Goal: Check status

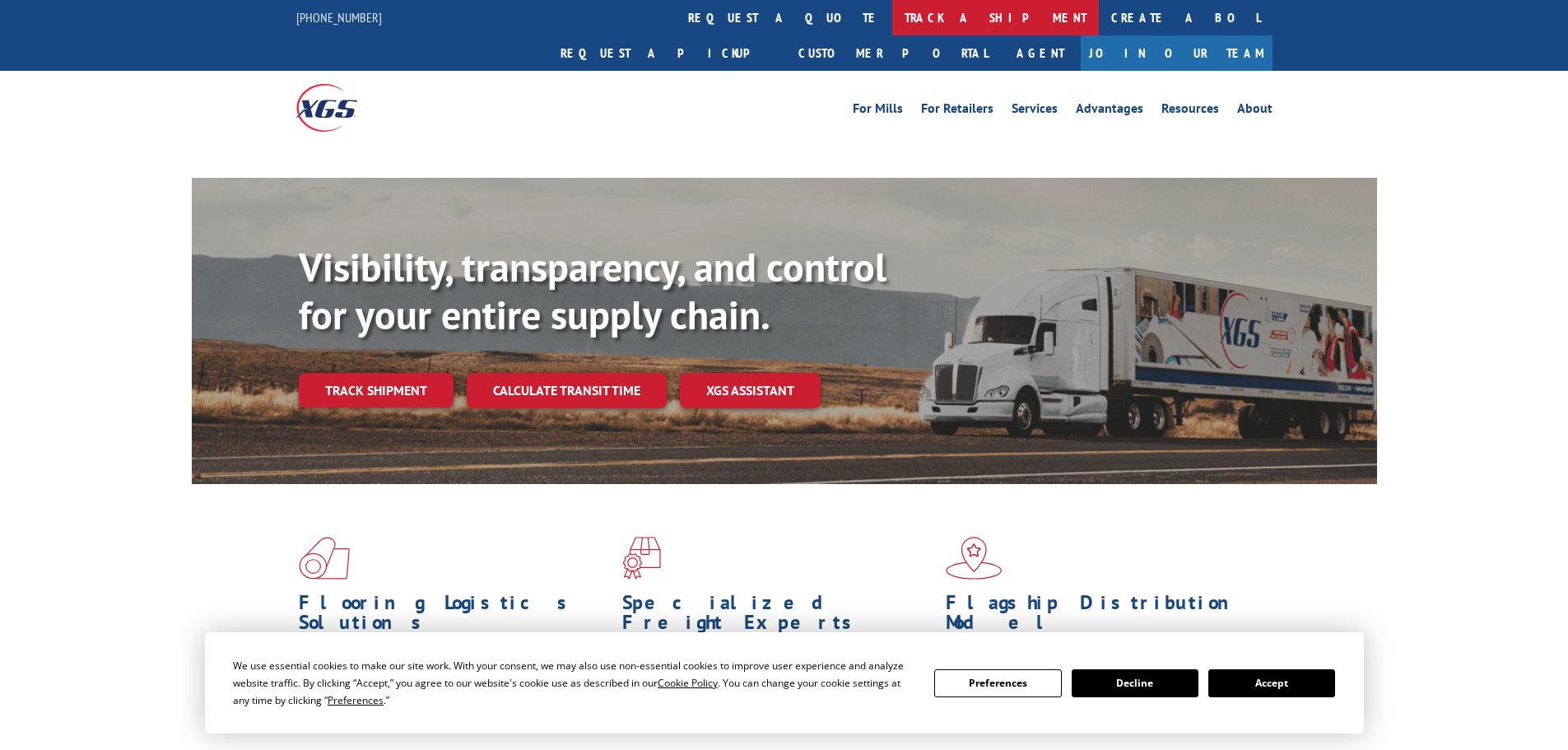
click at [892, 16] on link "track a shipment" at bounding box center [995, 17] width 207 height 36
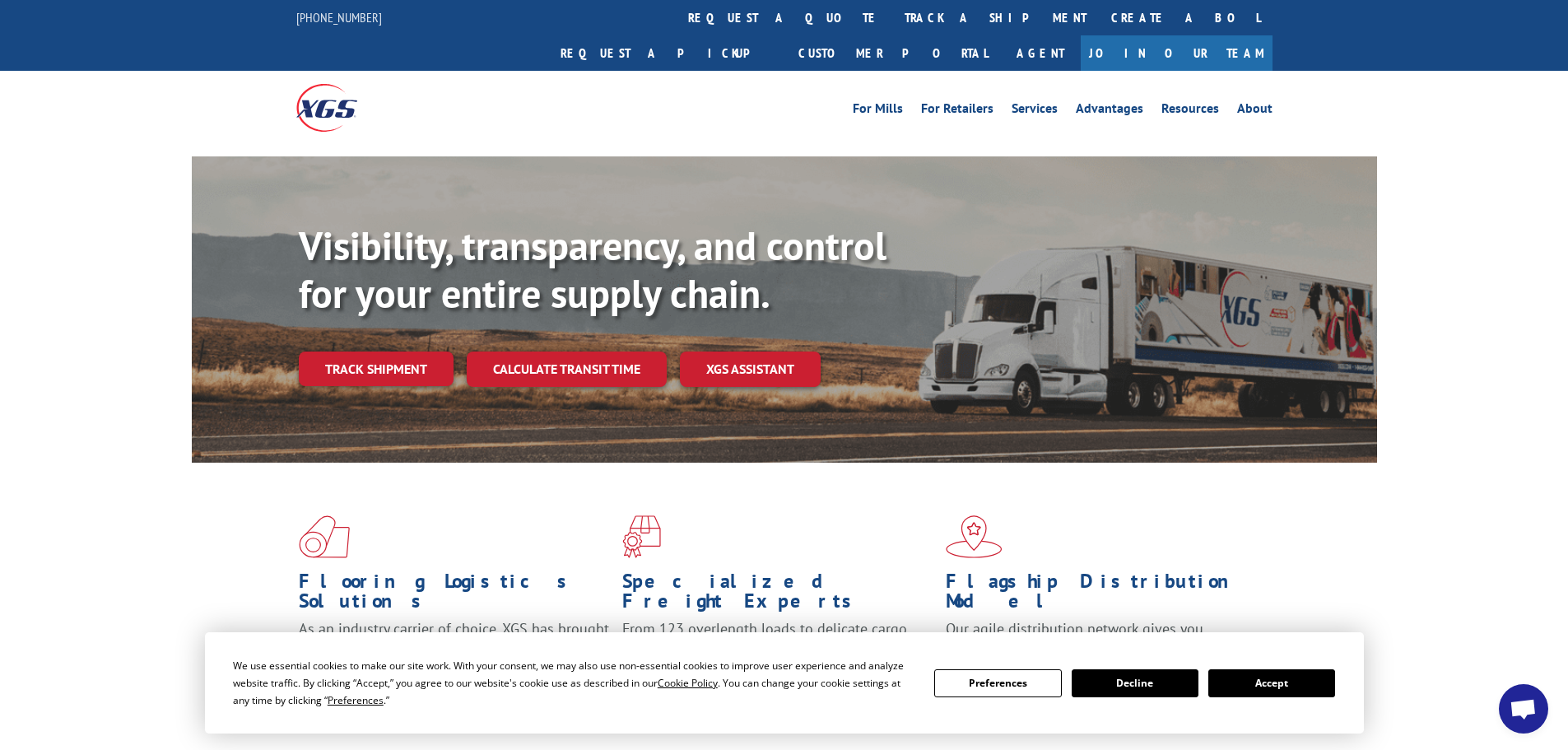
click at [1273, 689] on button "Accept" at bounding box center [1271, 682] width 126 height 28
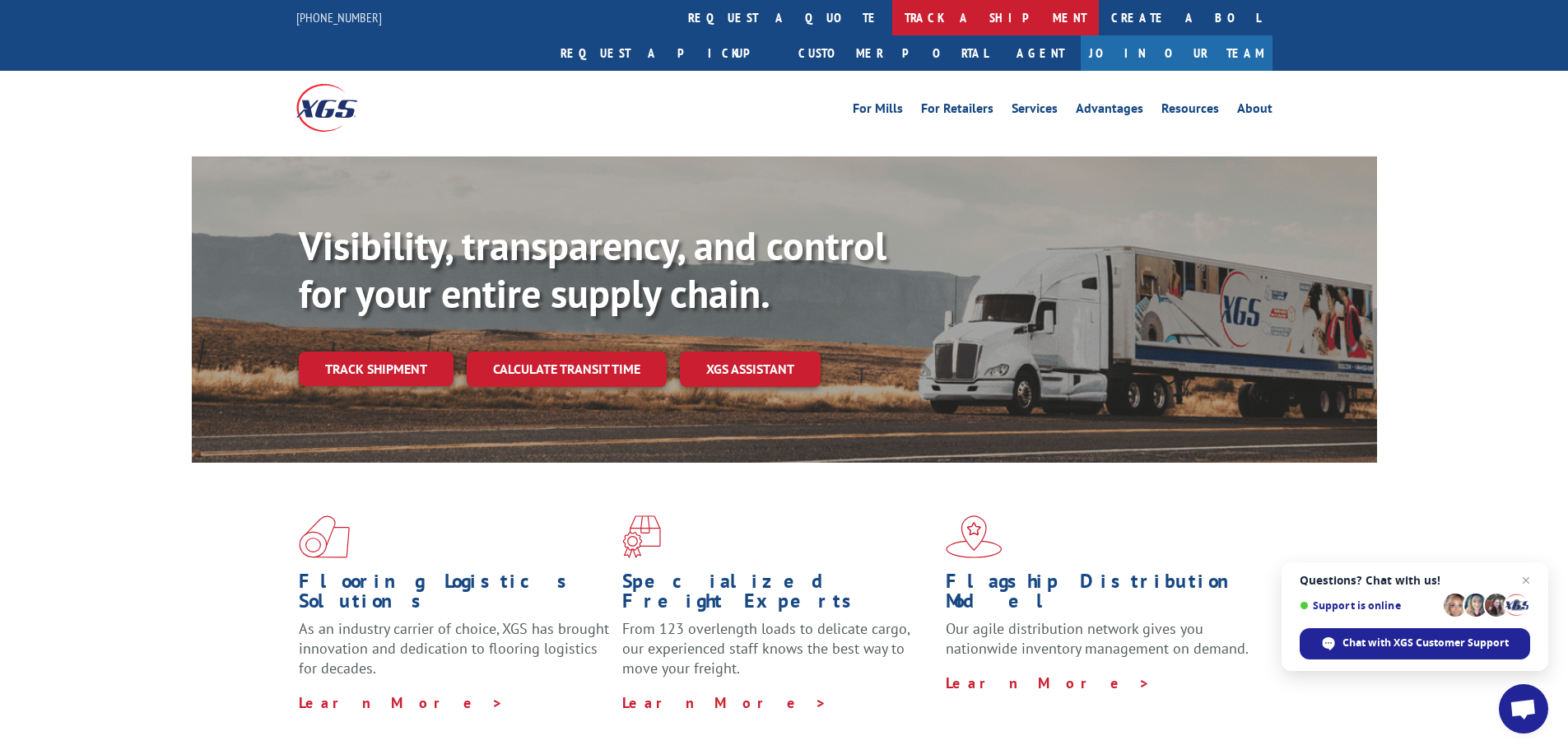
click at [892, 6] on link "track a shipment" at bounding box center [995, 17] width 207 height 36
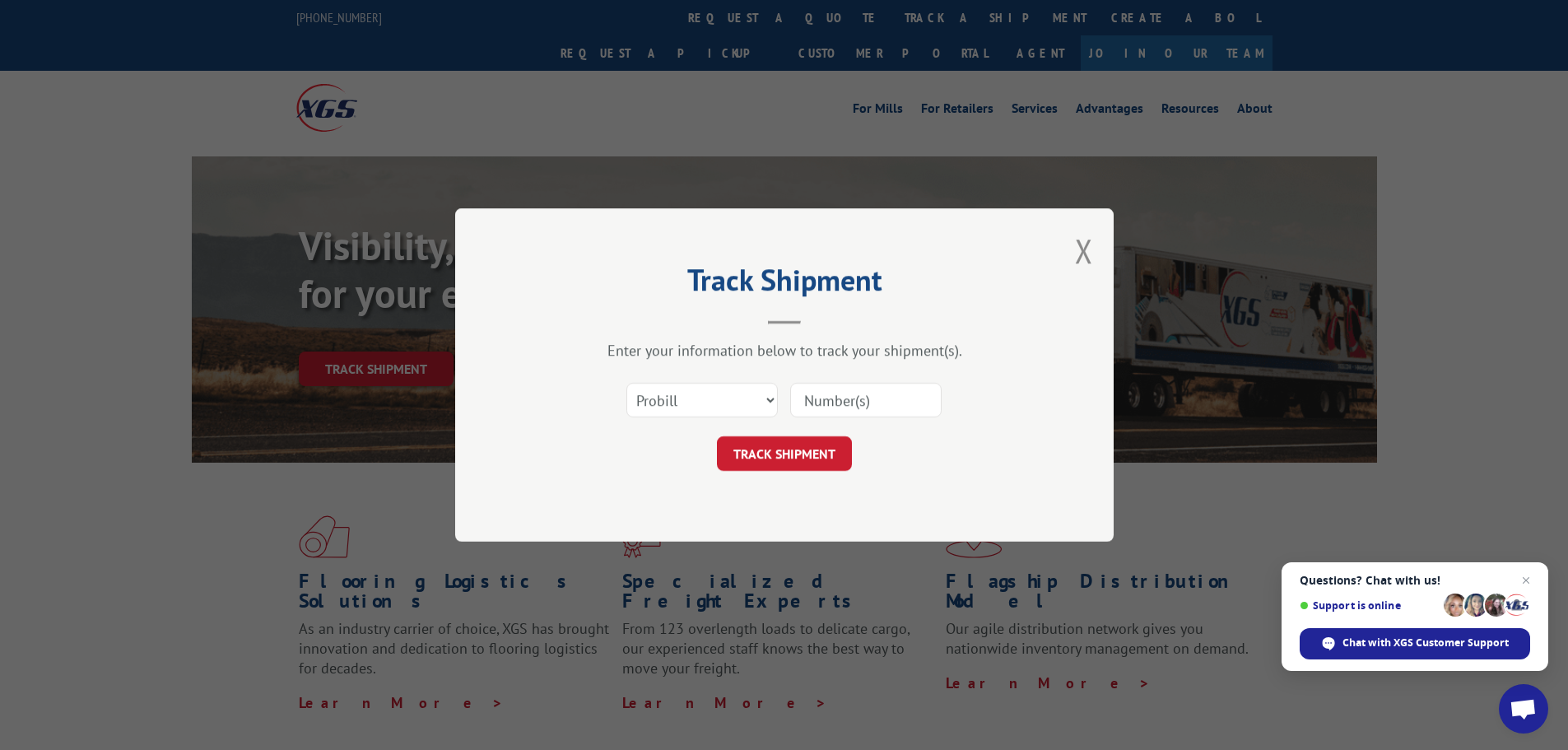
click at [837, 404] on input at bounding box center [865, 400] width 152 height 35
paste input "61574362"
type input "61574362"
click at [790, 463] on button "TRACK SHIPMENT" at bounding box center [784, 454] width 135 height 35
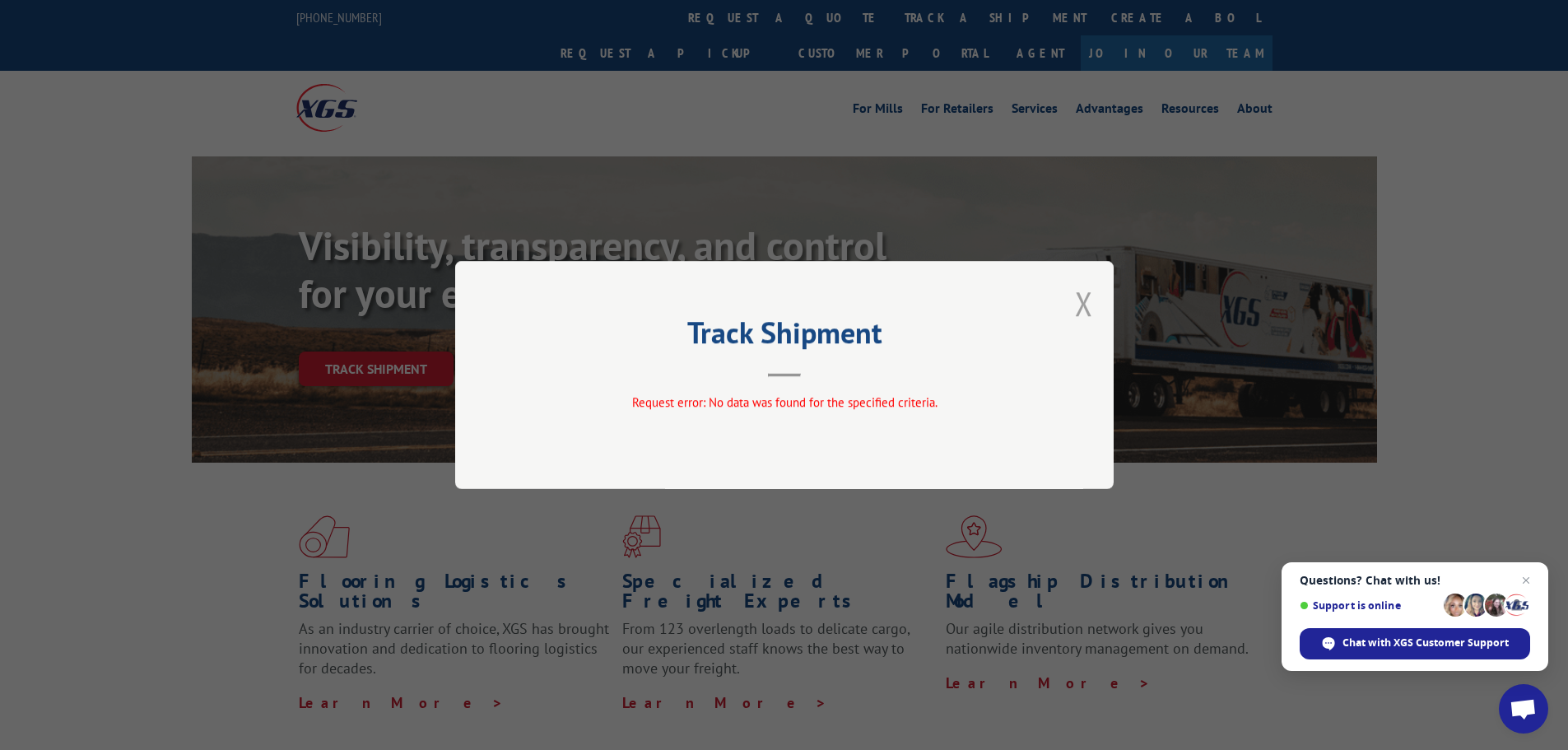
click at [1080, 298] on button "Close modal" at bounding box center [1083, 303] width 18 height 43
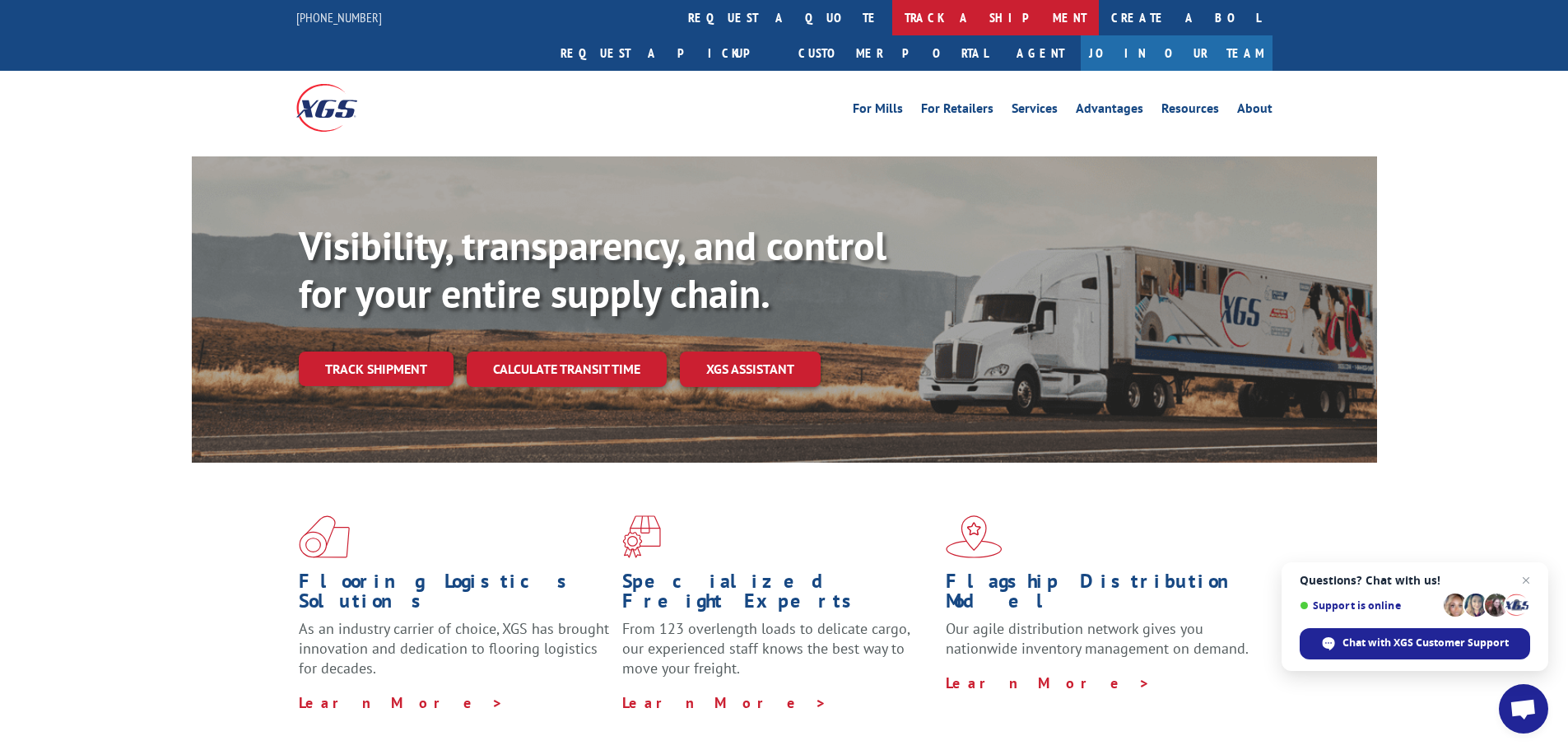
click at [892, 15] on link "track a shipment" at bounding box center [995, 17] width 207 height 36
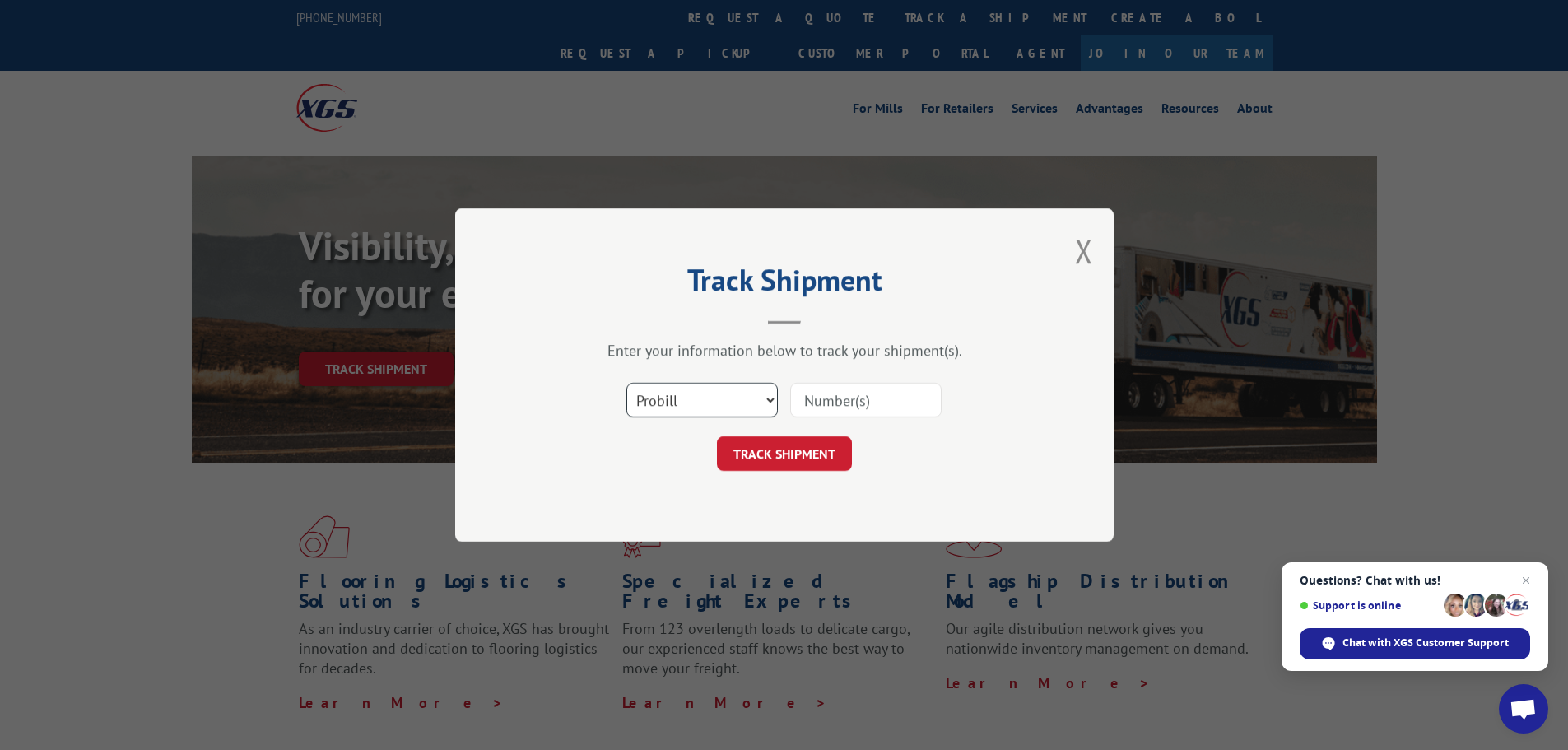
click at [735, 400] on select "Select category... Probill BOL PO" at bounding box center [702, 400] width 152 height 35
select select "po"
click at [627, 382] on select "Select category... Probill BOL PO" at bounding box center [702, 400] width 152 height 35
click at [835, 411] on input at bounding box center [865, 400] width 152 height 35
paste input "61574362"
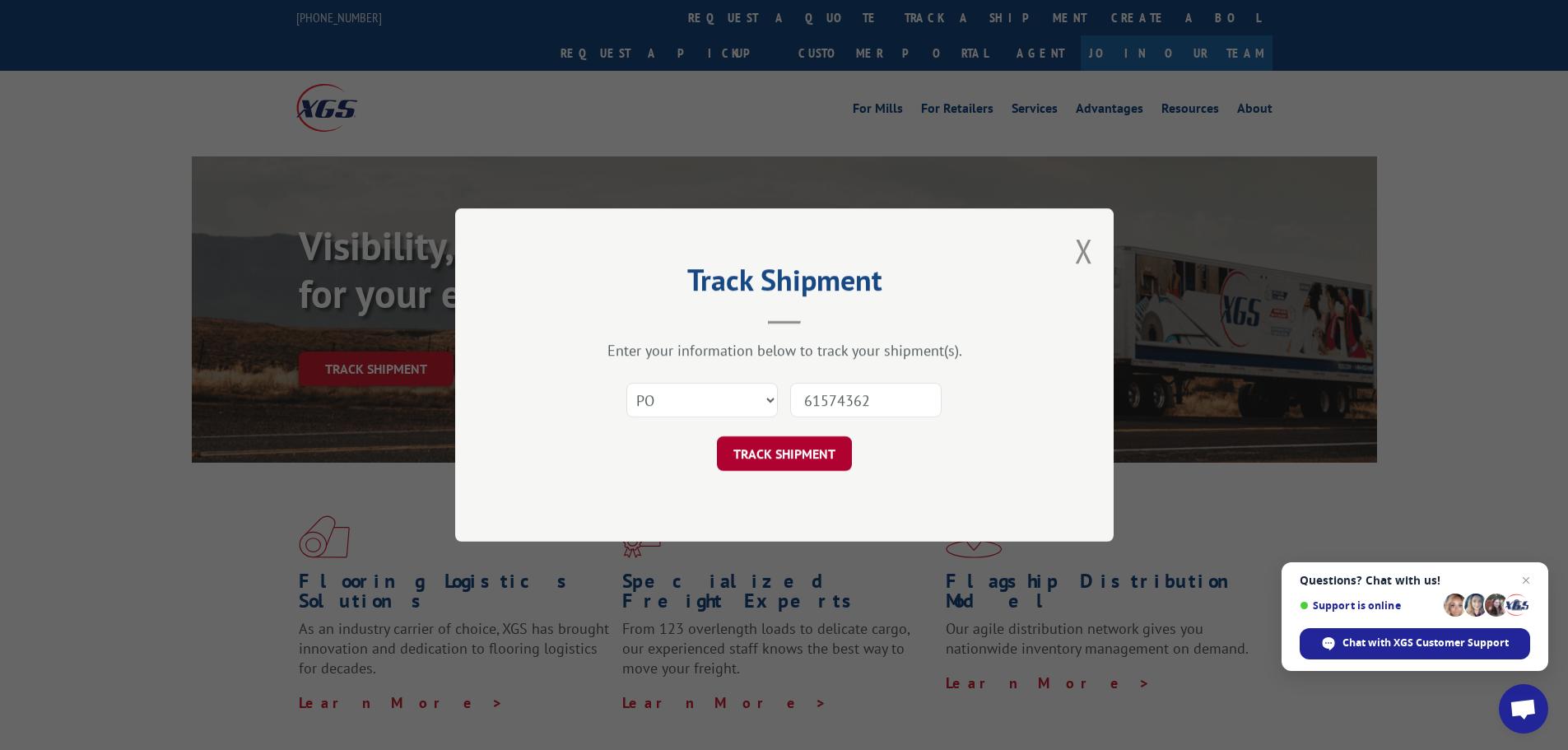
type input "61574362"
click at [793, 471] on button "TRACK SHIPMENT" at bounding box center [784, 454] width 135 height 35
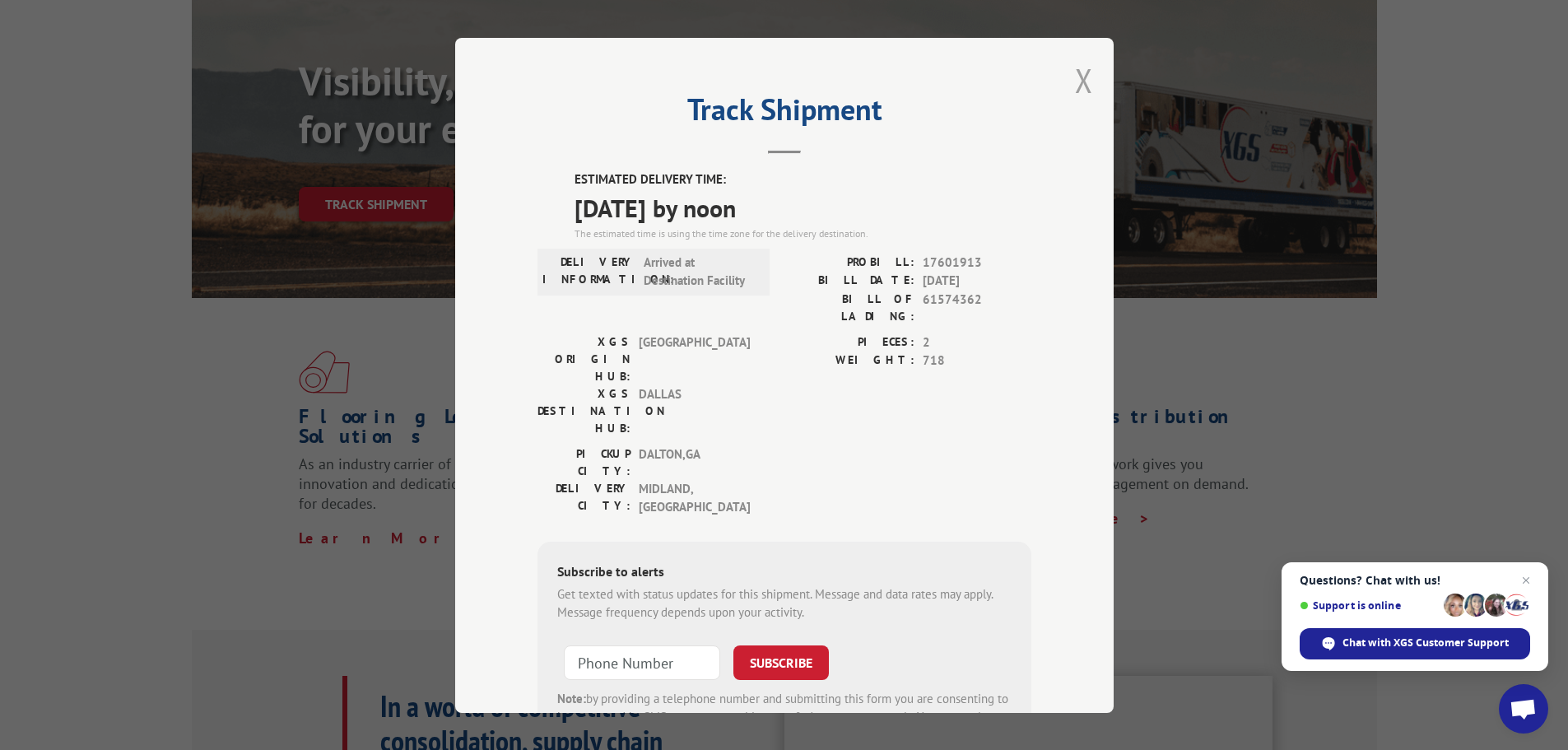
click at [1082, 75] on button "Close modal" at bounding box center [1083, 80] width 18 height 43
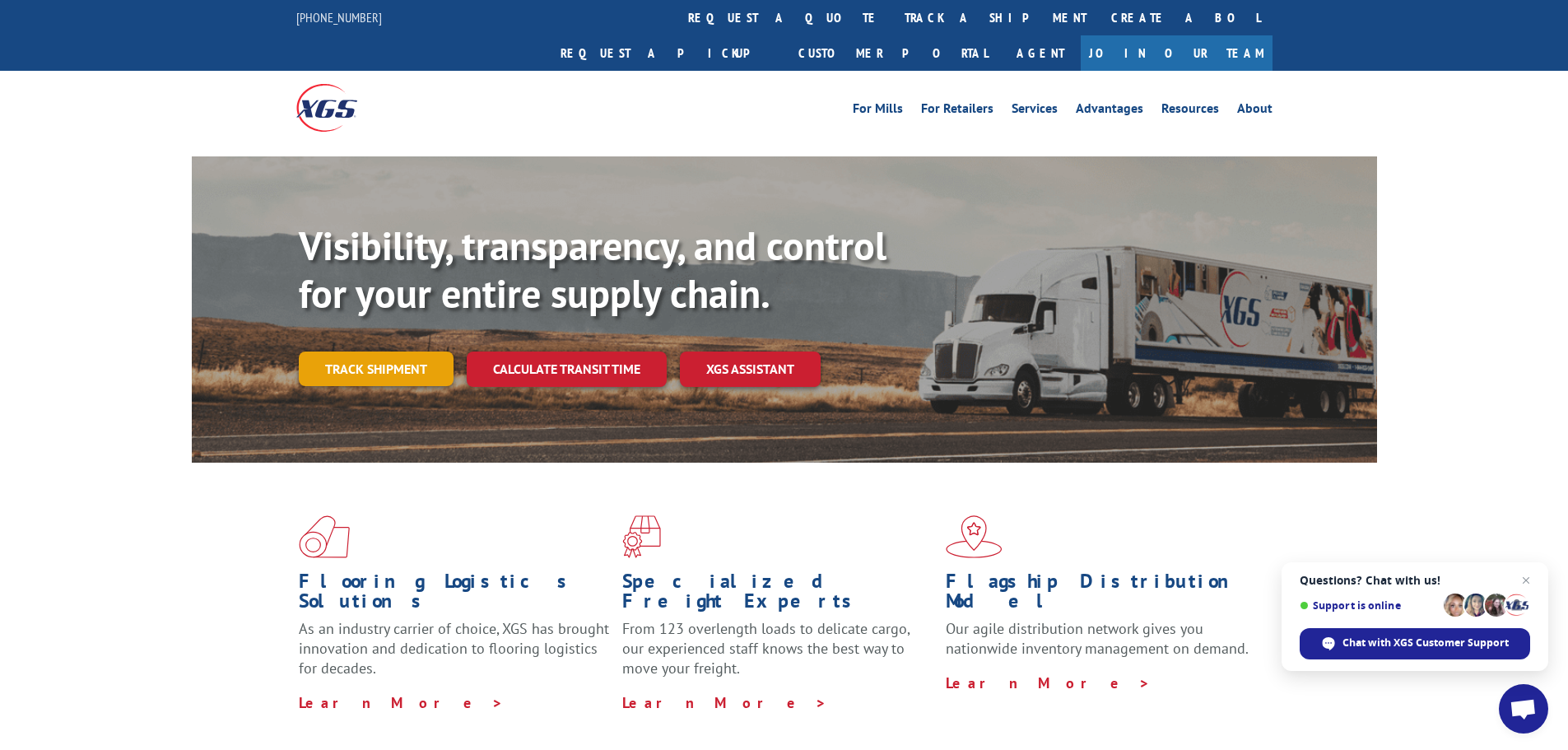
click at [378, 351] on link "Track shipment" at bounding box center [376, 369] width 154 height 35
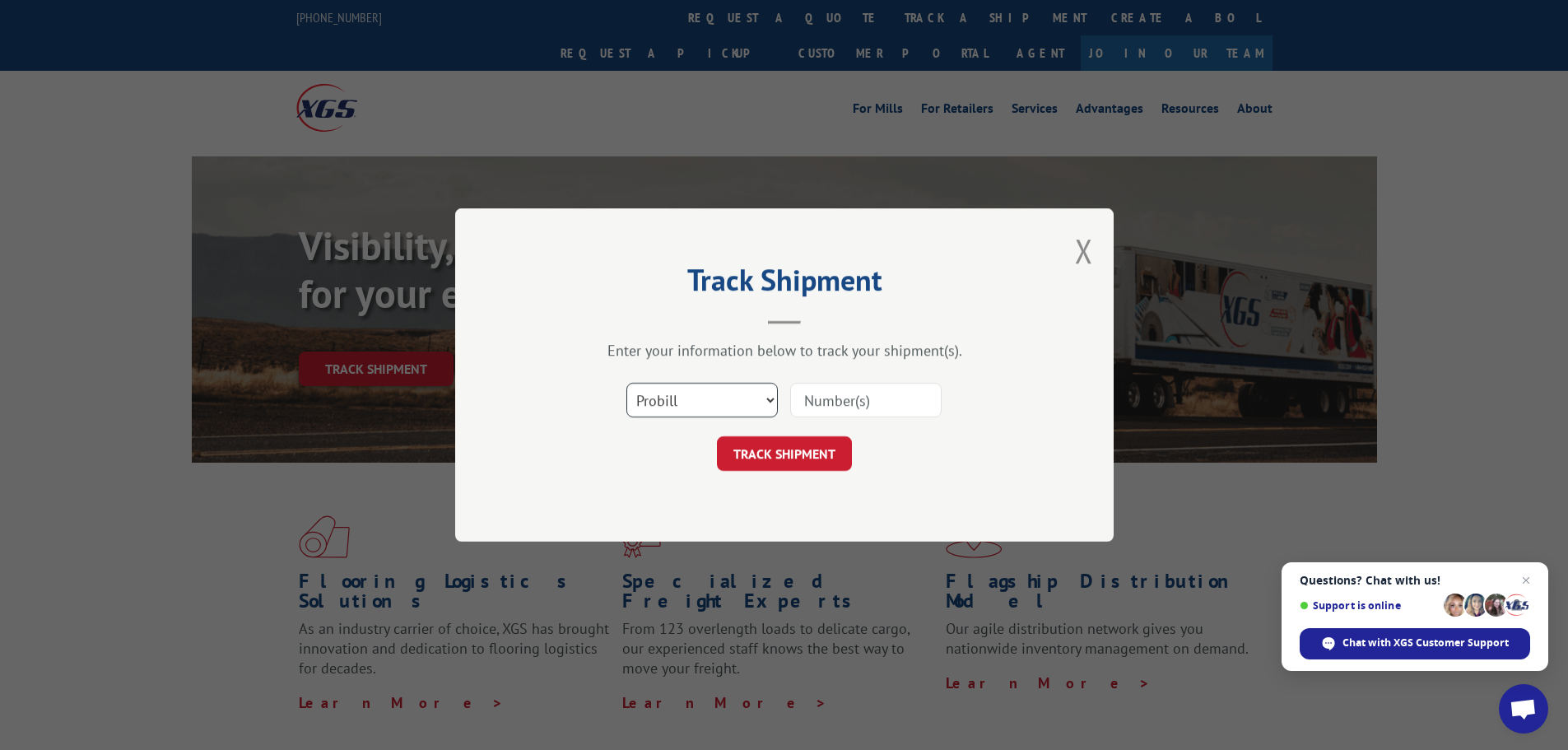
click at [718, 404] on select "Select category... Probill BOL PO" at bounding box center [702, 400] width 152 height 35
select select "po"
click at [627, 382] on select "Select category... Probill BOL PO" at bounding box center [702, 400] width 152 height 35
click at [845, 411] on input at bounding box center [865, 400] width 152 height 35
click at [845, 404] on input at bounding box center [865, 400] width 152 height 35
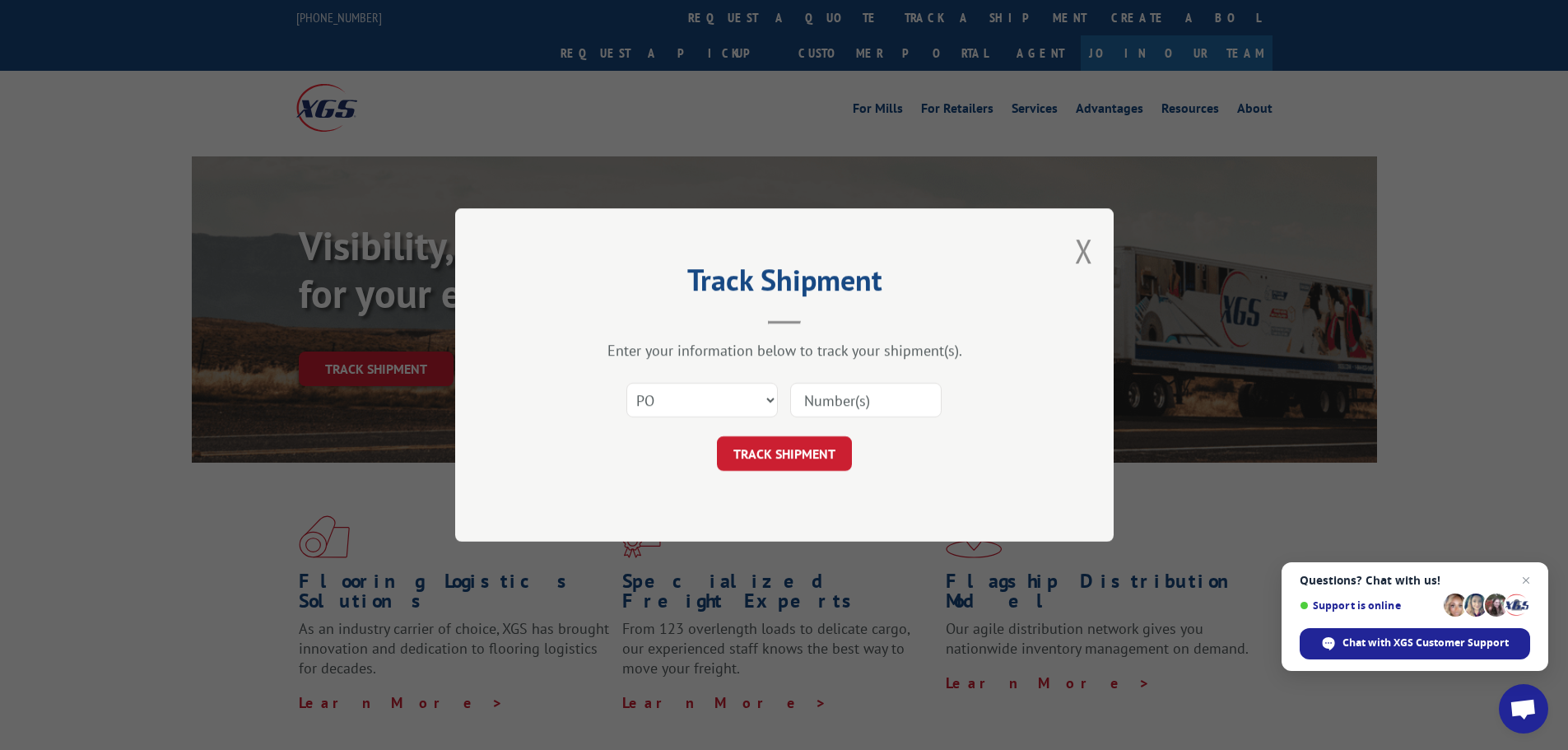
paste input "61574362"
type input "61574362"
click at [839, 443] on button "TRACK SHIPMENT" at bounding box center [784, 454] width 135 height 35
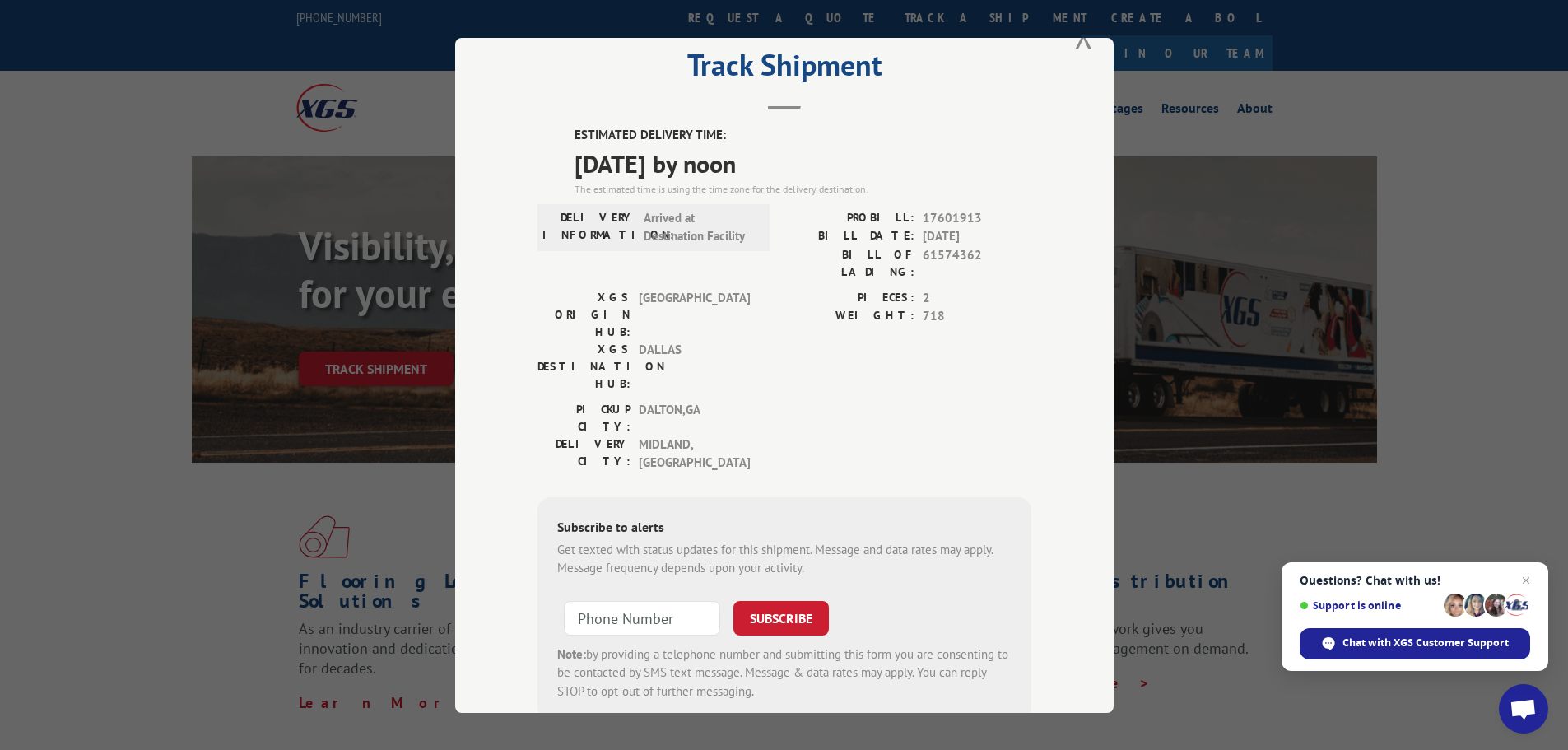
scroll to position [66, 0]
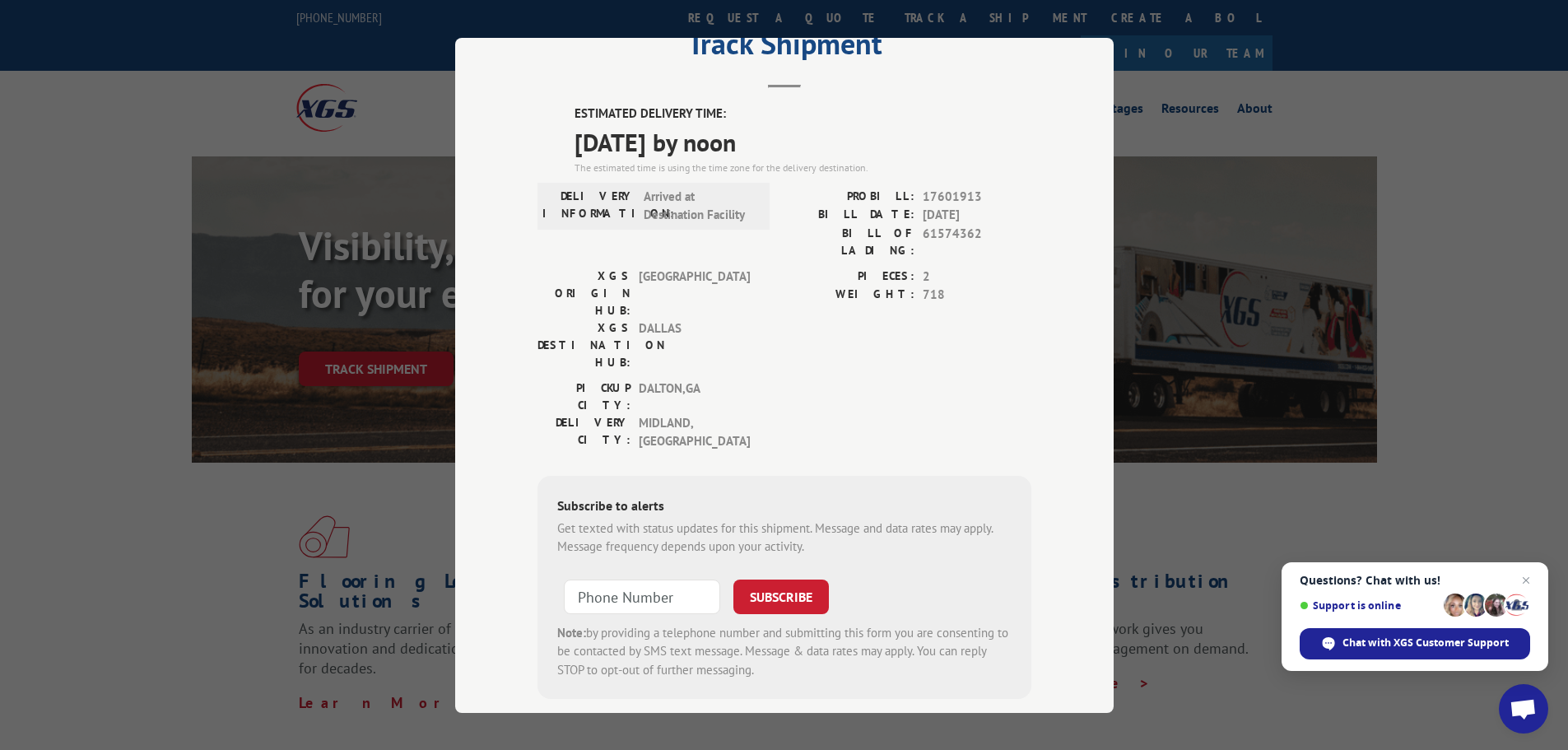
click at [694, 204] on span "Arrived at Destination Facility" at bounding box center [699, 205] width 111 height 37
click at [603, 475] on div "Subscribe to alerts Get texted with status updates for this shipment. Message a…" at bounding box center [784, 587] width 493 height 224
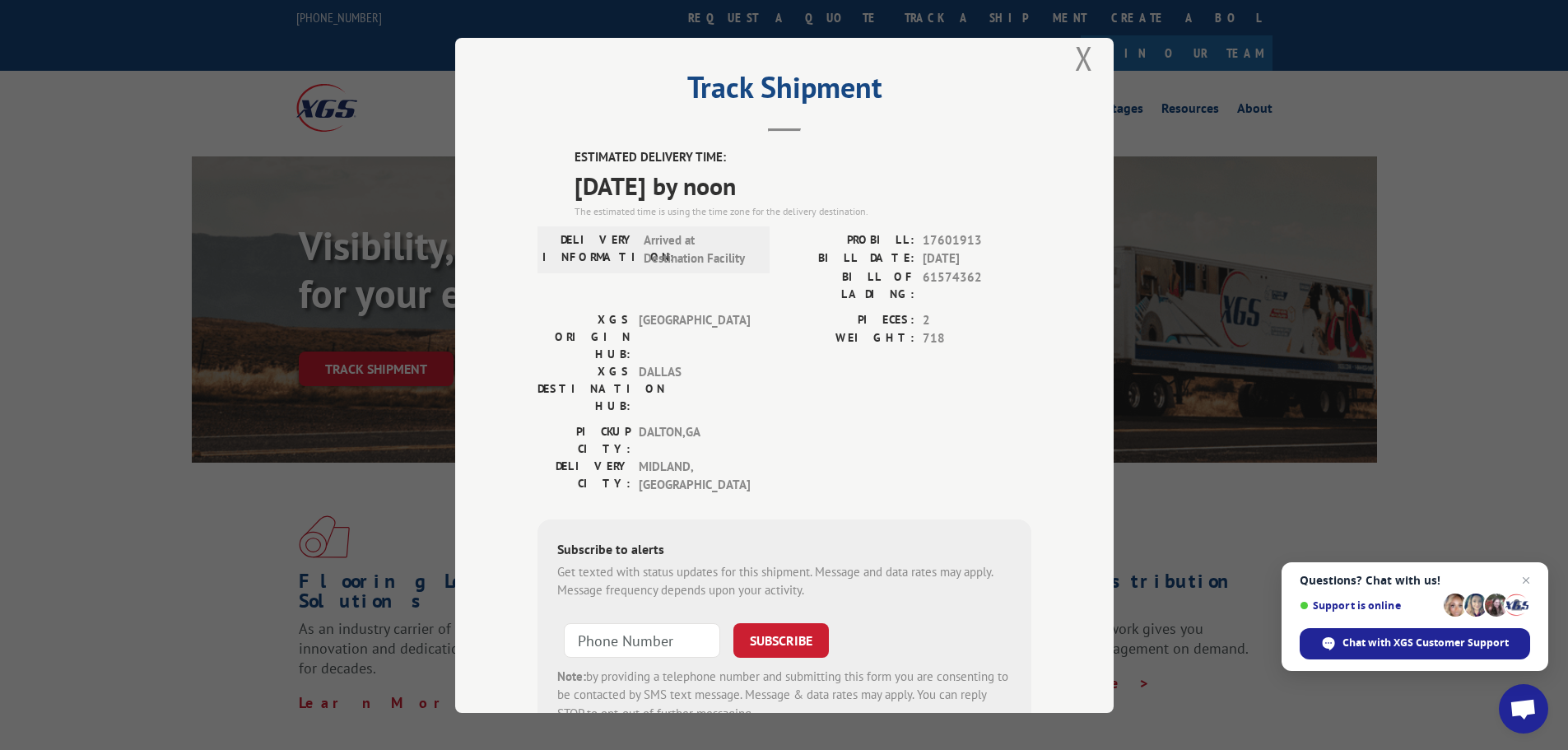
scroll to position [0, 0]
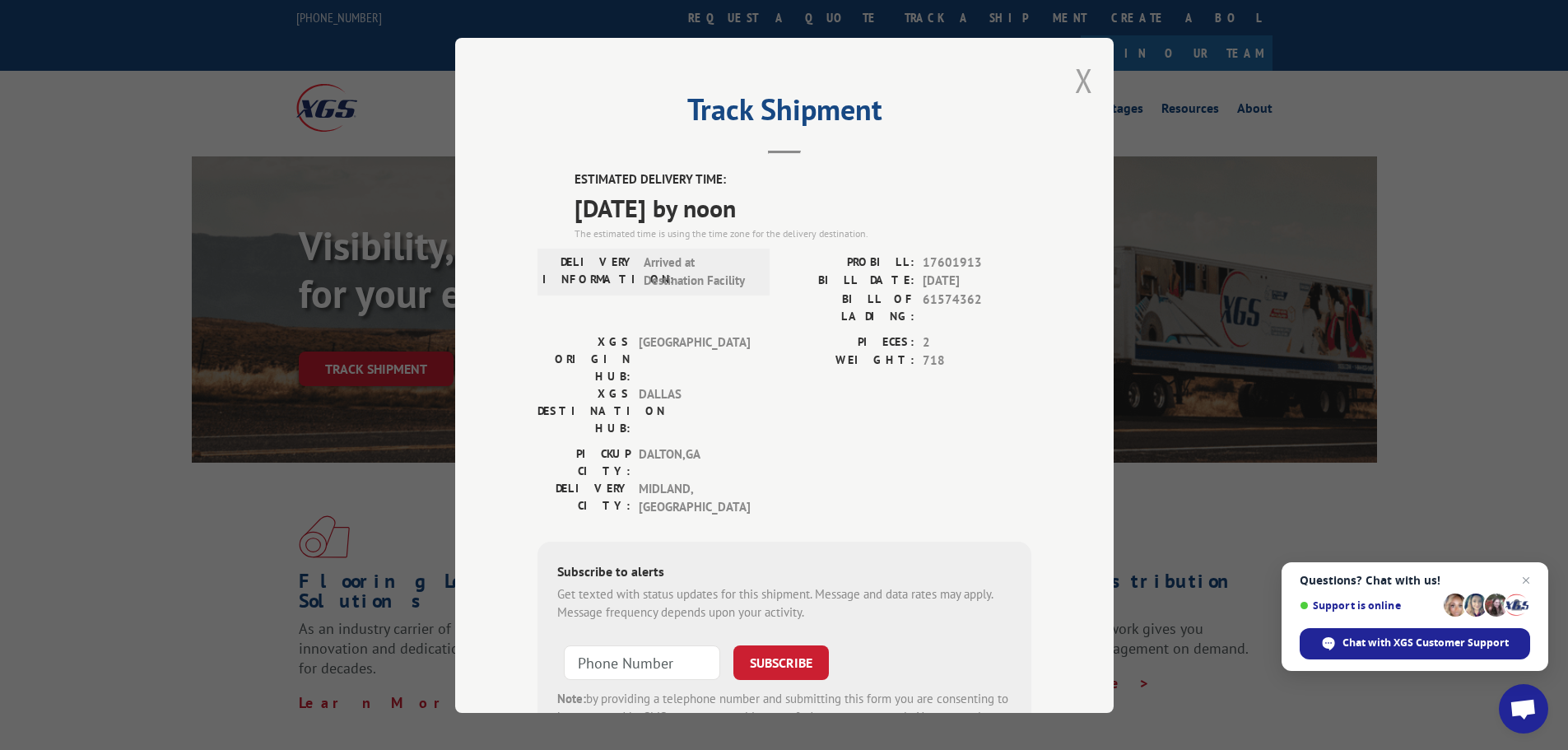
click at [1075, 91] on button "Close modal" at bounding box center [1083, 80] width 18 height 43
